Goal: Task Accomplishment & Management: Manage account settings

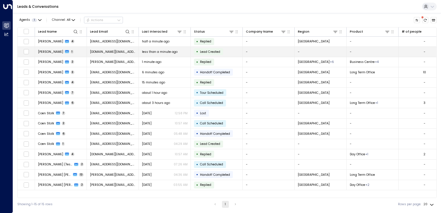
click at [255, 53] on td "-" at bounding box center [269, 52] width 52 height 10
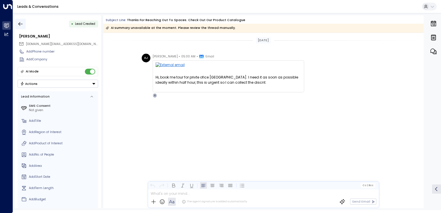
click at [23, 23] on icon "button" at bounding box center [21, 24] width 6 height 6
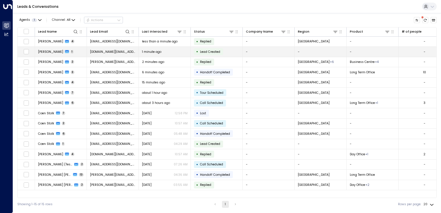
click at [104, 51] on span "[DOMAIN_NAME][EMAIL_ADDRESS][DOMAIN_NAME]" at bounding box center [113, 52] width 46 height 4
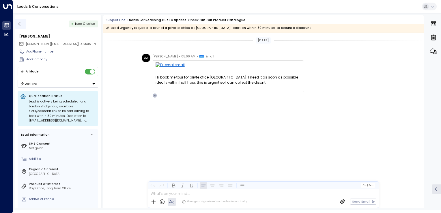
click at [21, 20] on button "button" at bounding box center [20, 24] width 10 height 10
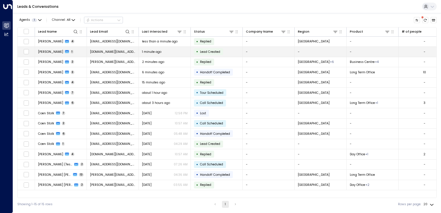
click at [105, 50] on span "[DOMAIN_NAME][EMAIL_ADDRESS][DOMAIN_NAME]" at bounding box center [113, 52] width 46 height 4
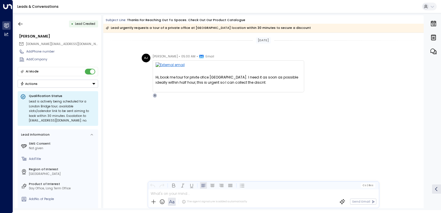
click at [146, 119] on div "AJ Ajay Joseph • 05:00 AM • Email Hi, book me tour for privte ofice Lndon Bridg…" at bounding box center [263, 98] width 321 height 88
click at [18, 20] on button "button" at bounding box center [20, 24] width 10 height 10
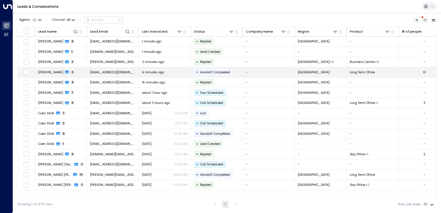
click at [109, 72] on span "[EMAIL_ADDRESS][DOMAIN_NAME]" at bounding box center [113, 72] width 46 height 4
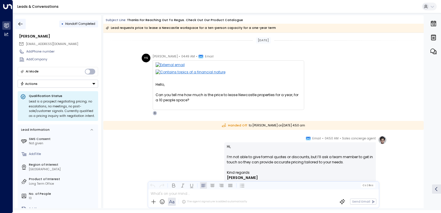
click at [16, 20] on button "button" at bounding box center [20, 24] width 10 height 10
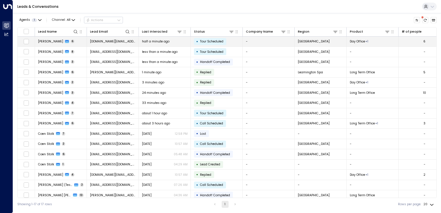
click at [103, 40] on span "[DOMAIN_NAME][EMAIL_ADDRESS][DOMAIN_NAME]" at bounding box center [113, 41] width 46 height 4
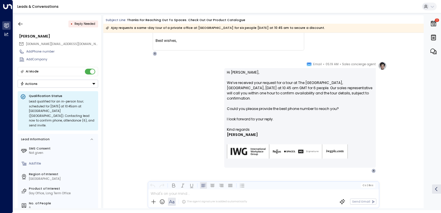
scroll to position [461, 0]
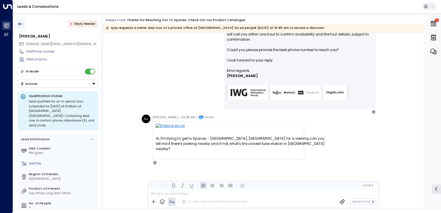
click at [17, 24] on button "button" at bounding box center [20, 24] width 10 height 10
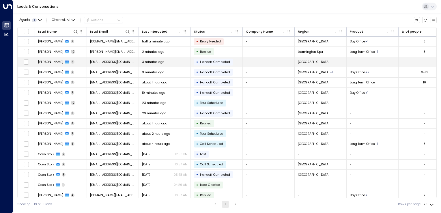
click at [100, 58] on td "[EMAIL_ADDRESS][DOMAIN_NAME]" at bounding box center [113, 62] width 52 height 10
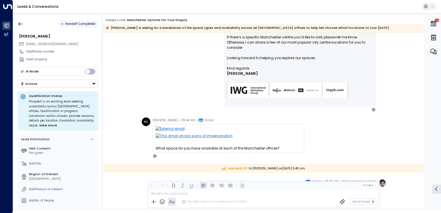
scroll to position [155, 0]
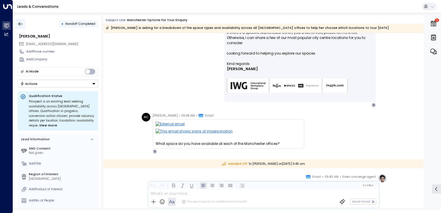
click at [22, 22] on icon "button" at bounding box center [21, 24] width 6 height 6
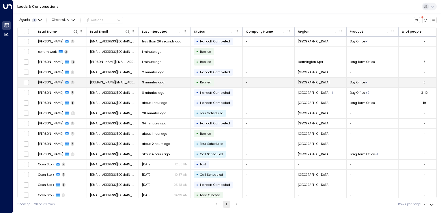
click at [105, 80] on span "[DOMAIN_NAME][EMAIL_ADDRESS][DOMAIN_NAME]" at bounding box center [113, 82] width 46 height 4
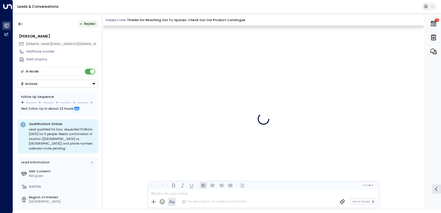
scroll to position [655, 0]
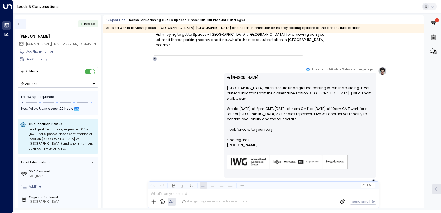
click at [22, 24] on icon "button" at bounding box center [21, 24] width 6 height 6
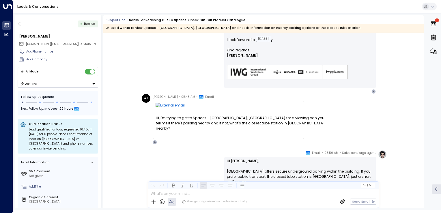
scroll to position [525, 0]
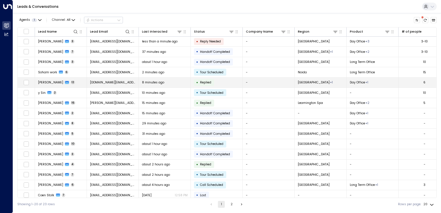
click at [310, 85] on td "Dallas + 1" at bounding box center [321, 83] width 52 height 10
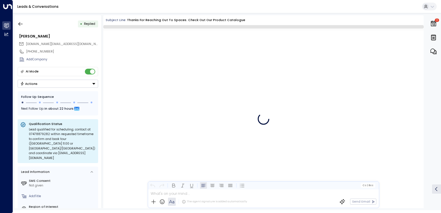
scroll to position [1312, 0]
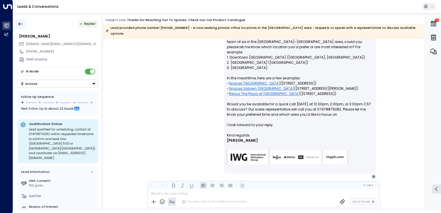
click at [23, 25] on icon "button" at bounding box center [21, 24] width 6 height 6
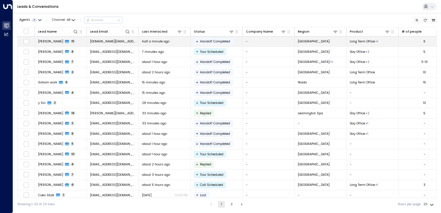
click at [208, 43] on span "Handoff Completed" at bounding box center [215, 41] width 34 height 4
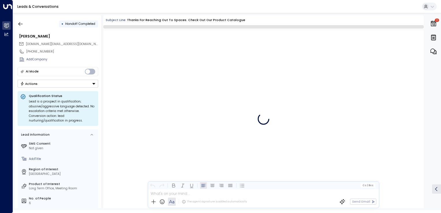
scroll to position [1639, 0]
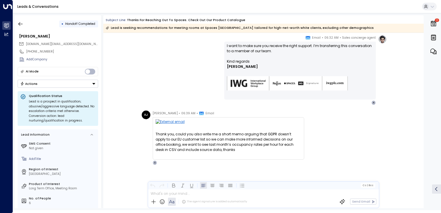
click at [64, 23] on span "Handoff Completed" at bounding box center [80, 24] width 34 height 5
click at [62, 23] on div "•" at bounding box center [63, 24] width 2 height 8
click at [81, 24] on span "Handoff Completed" at bounding box center [80, 24] width 30 height 4
click at [146, 54] on div "Sales concierge agent • 06:32 AM • Email I want to make sure you receive the ri…" at bounding box center [263, 70] width 247 height 70
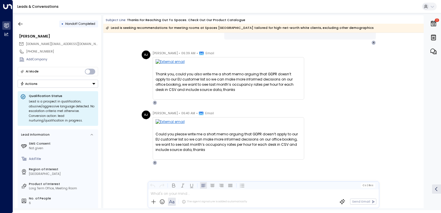
scroll to position [1618, 0]
click at [23, 23] on icon "button" at bounding box center [21, 24] width 6 height 6
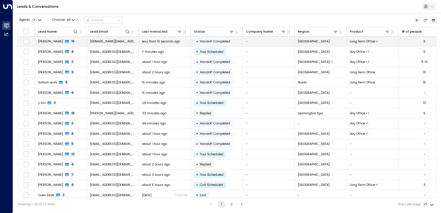
click at [200, 39] on span "Handoff Completed" at bounding box center [215, 41] width 30 height 4
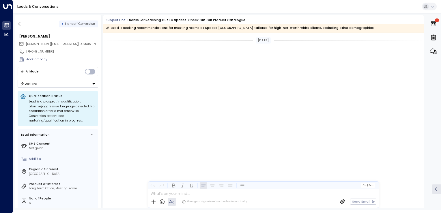
scroll to position [1807, 0]
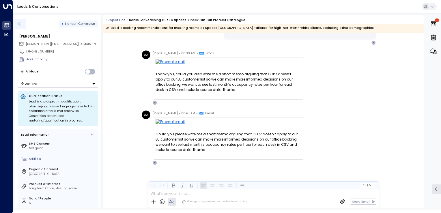
click at [17, 23] on button "button" at bounding box center [20, 24] width 10 height 10
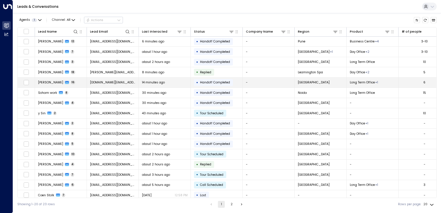
click at [116, 83] on span "[DOMAIN_NAME][EMAIL_ADDRESS][DOMAIN_NAME]" at bounding box center [113, 82] width 46 height 4
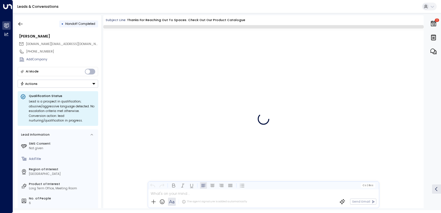
scroll to position [1795, 0]
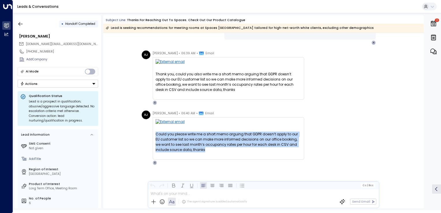
drag, startPoint x: 155, startPoint y: 133, endPoint x: 194, endPoint y: 150, distance: 42.2
click at [194, 150] on div "Could you please write me a short memo arguing that GDPR doesn’t apply to our E…" at bounding box center [229, 142] width 146 height 21
copy div "Could you please write me a short memo arguing that GDPR doesn’t apply to our E…"
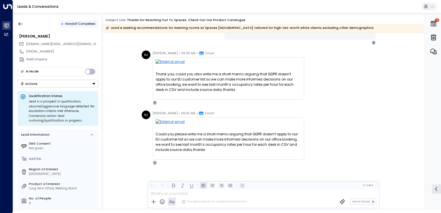
click at [329, 93] on div "AJ Ajay Joseph • 06:39 AM • Email Thank you, could you also write me a short me…" at bounding box center [265, 78] width 246 height 55
click at [23, 23] on icon "button" at bounding box center [21, 24] width 6 height 6
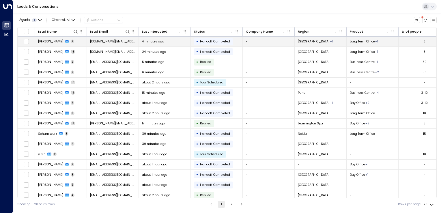
click at [124, 44] on td "[DOMAIN_NAME][EMAIL_ADDRESS][DOMAIN_NAME]" at bounding box center [113, 42] width 52 height 10
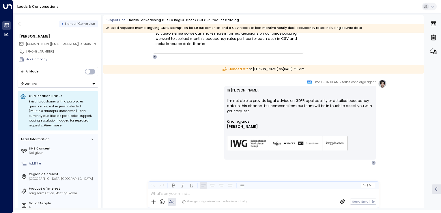
scroll to position [49, 0]
click at [21, 25] on icon "button" at bounding box center [21, 24] width 6 height 6
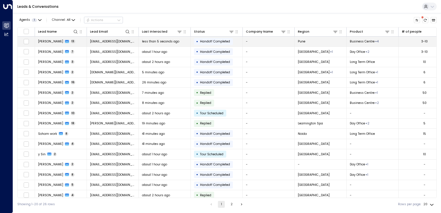
click at [101, 44] on td "[EMAIL_ADDRESS][DOMAIN_NAME]" at bounding box center [113, 42] width 52 height 10
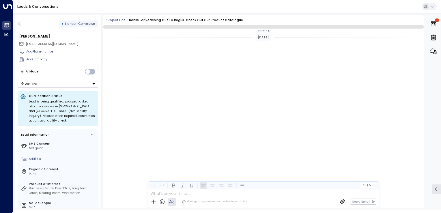
scroll to position [1560, 0]
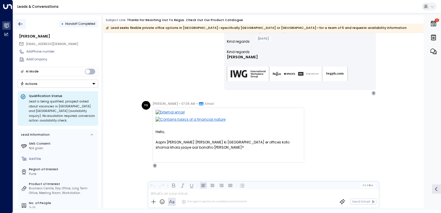
click at [24, 23] on button "button" at bounding box center [20, 24] width 10 height 10
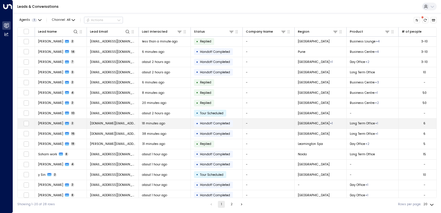
click at [111, 120] on td "[DOMAIN_NAME][EMAIL_ADDRESS][DOMAIN_NAME]" at bounding box center [113, 124] width 52 height 10
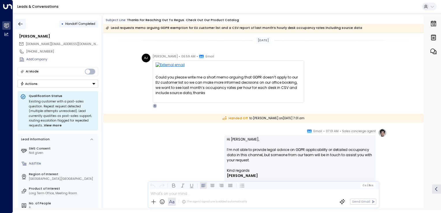
click at [22, 27] on icon "button" at bounding box center [21, 24] width 6 height 6
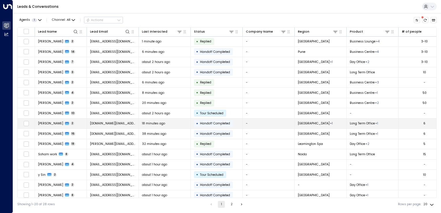
drag, startPoint x: 117, startPoint y: 125, endPoint x: 93, endPoint y: 124, distance: 23.4
click at [93, 124] on span "[DOMAIN_NAME][EMAIL_ADDRESS][DOMAIN_NAME]" at bounding box center [113, 123] width 46 height 4
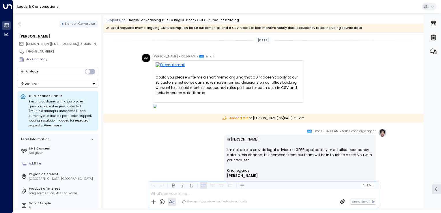
scroll to position [49, 0]
